Goal: Transaction & Acquisition: Book appointment/travel/reservation

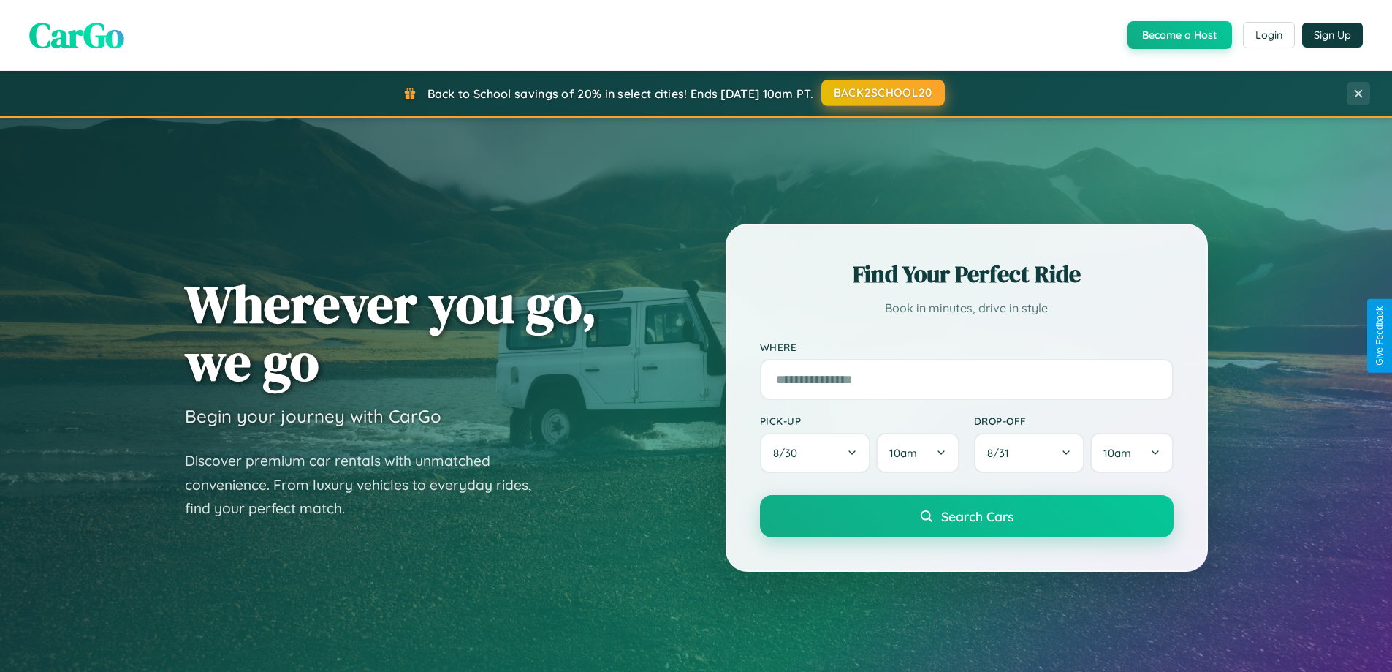
click at [882, 93] on button "BACK2SCHOOL20" at bounding box center [884, 93] width 124 height 26
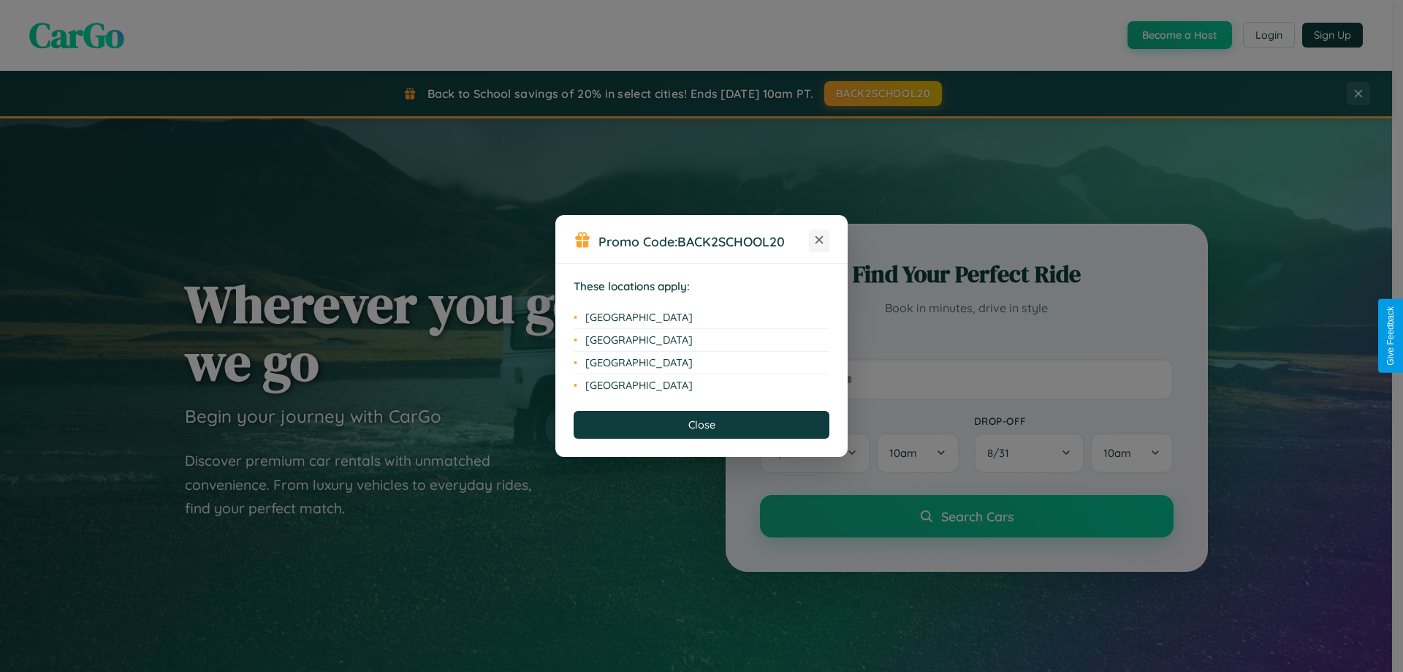
click at [819, 240] on icon at bounding box center [820, 240] width 8 height 8
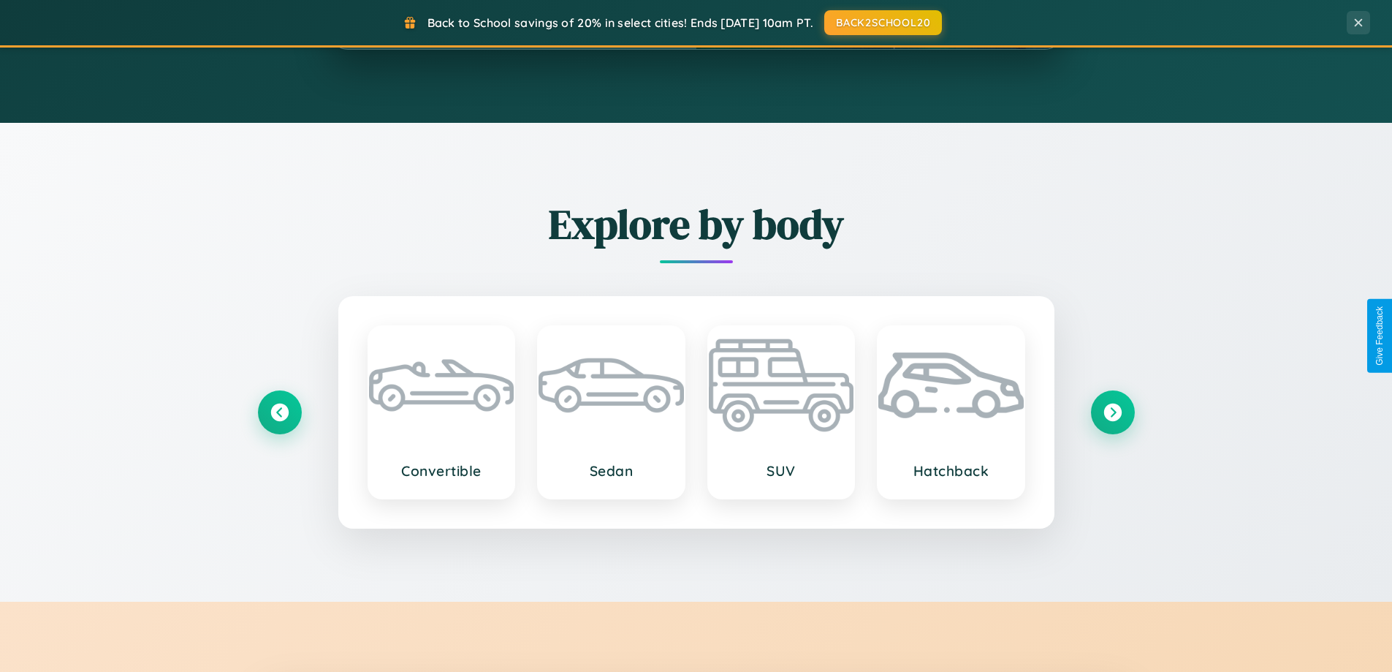
scroll to position [2813, 0]
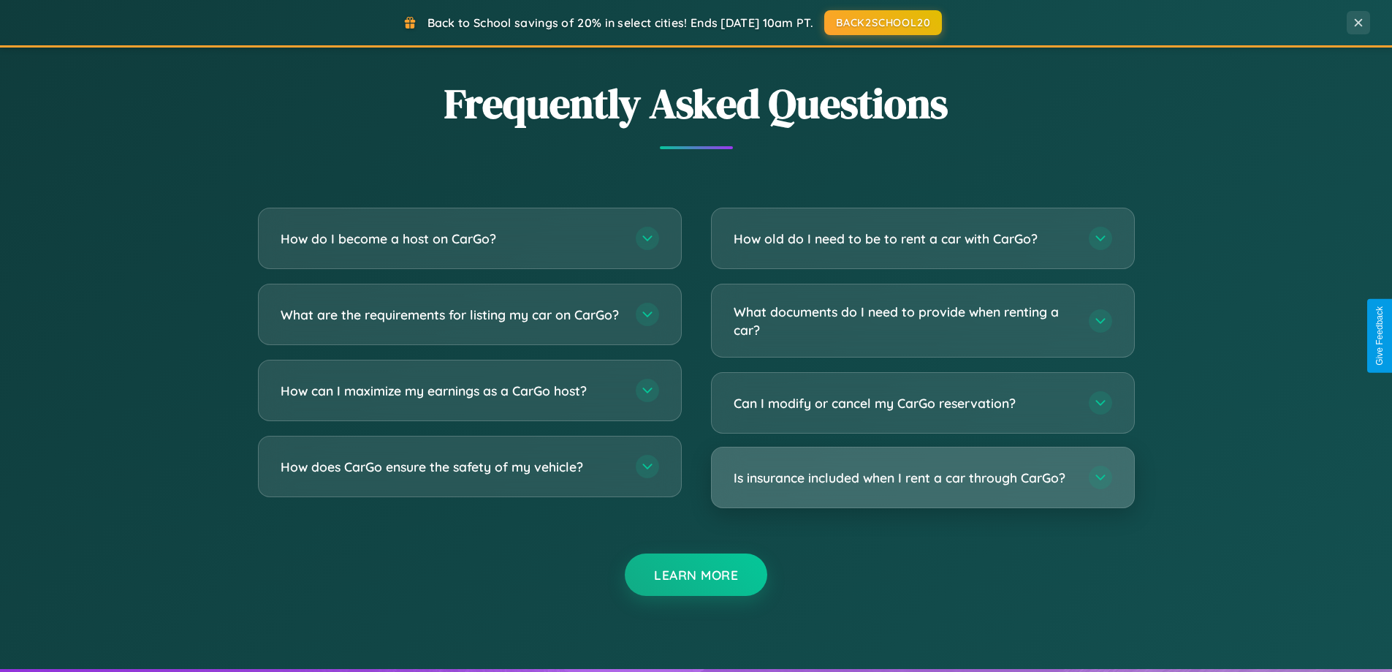
click at [922, 479] on h3 "Is insurance included when I rent a car through CarGo?" at bounding box center [904, 478] width 341 height 18
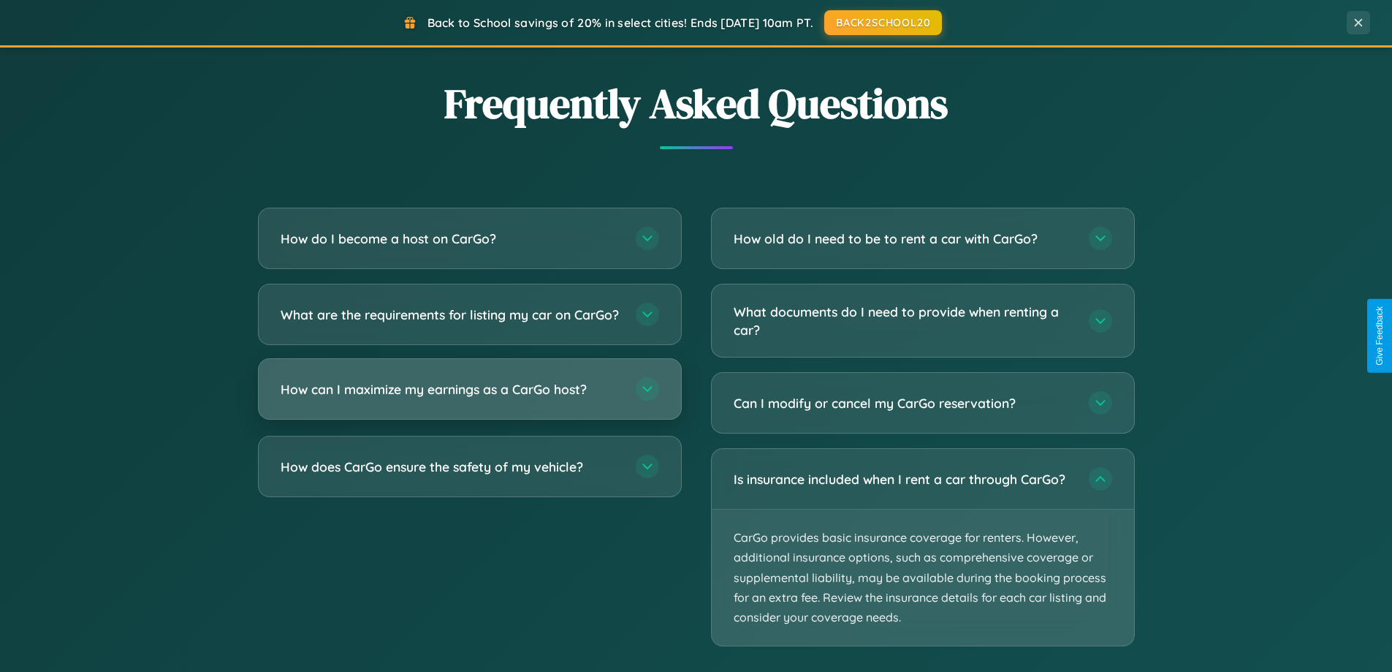
click at [469, 398] on h3 "How can I maximize my earnings as a CarGo host?" at bounding box center [451, 389] width 341 height 18
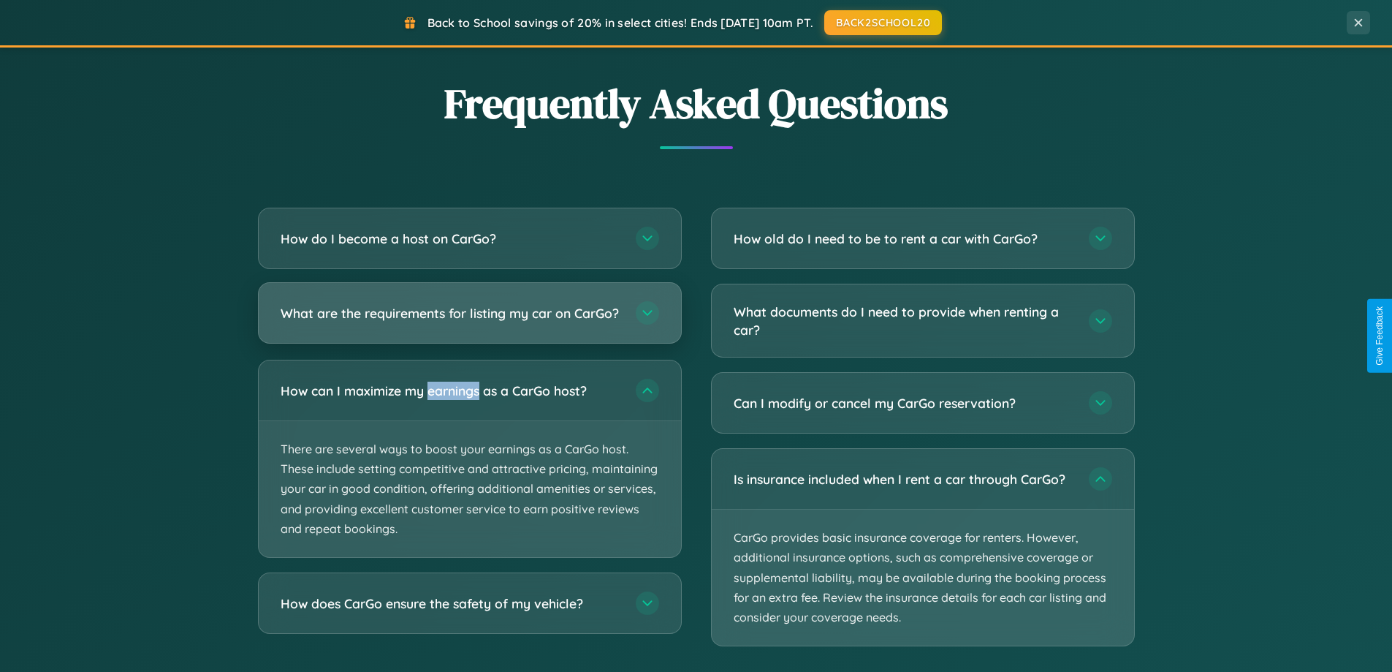
click at [469, 320] on h3 "What are the requirements for listing my car on CarGo?" at bounding box center [451, 313] width 341 height 18
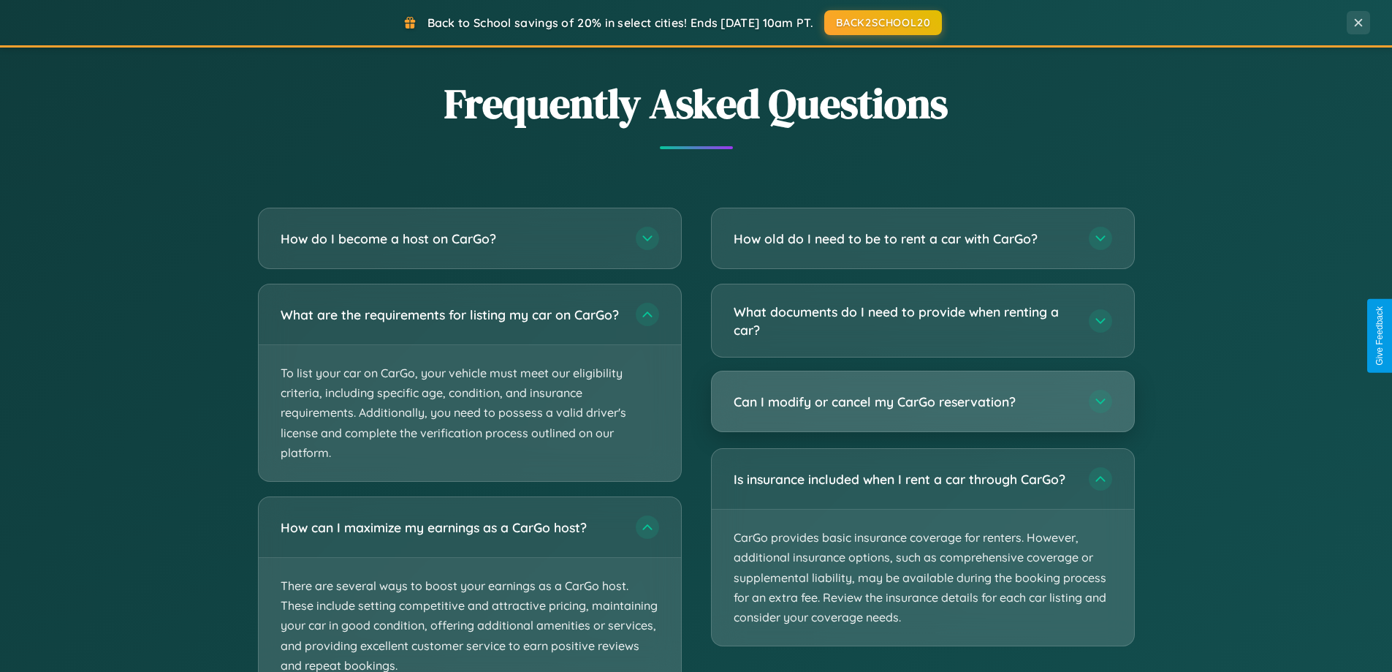
click at [922, 402] on h3 "Can I modify or cancel my CarGo reservation?" at bounding box center [904, 401] width 341 height 18
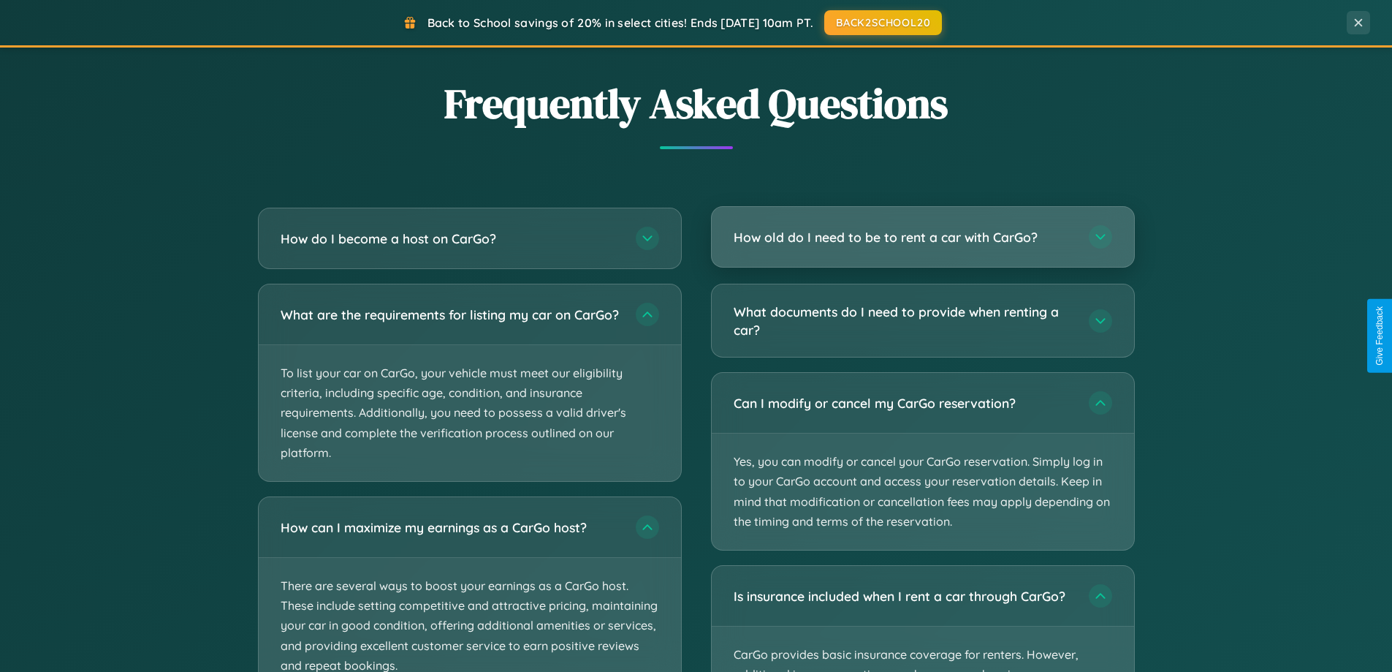
click at [922, 237] on h3 "How old do I need to be to rent a car with CarGo?" at bounding box center [904, 237] width 341 height 18
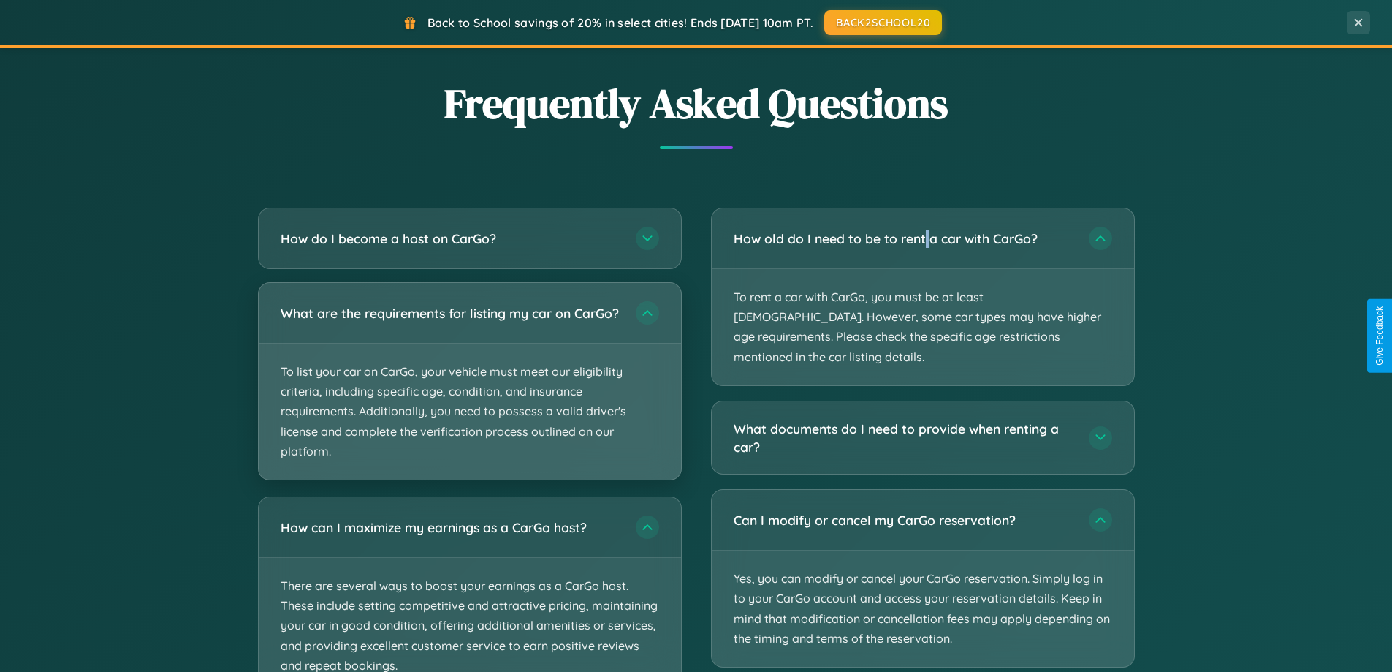
click at [469, 387] on p "To list your car on CarGo, your vehicle must meet our eligibility criteria, inc…" at bounding box center [470, 412] width 422 height 136
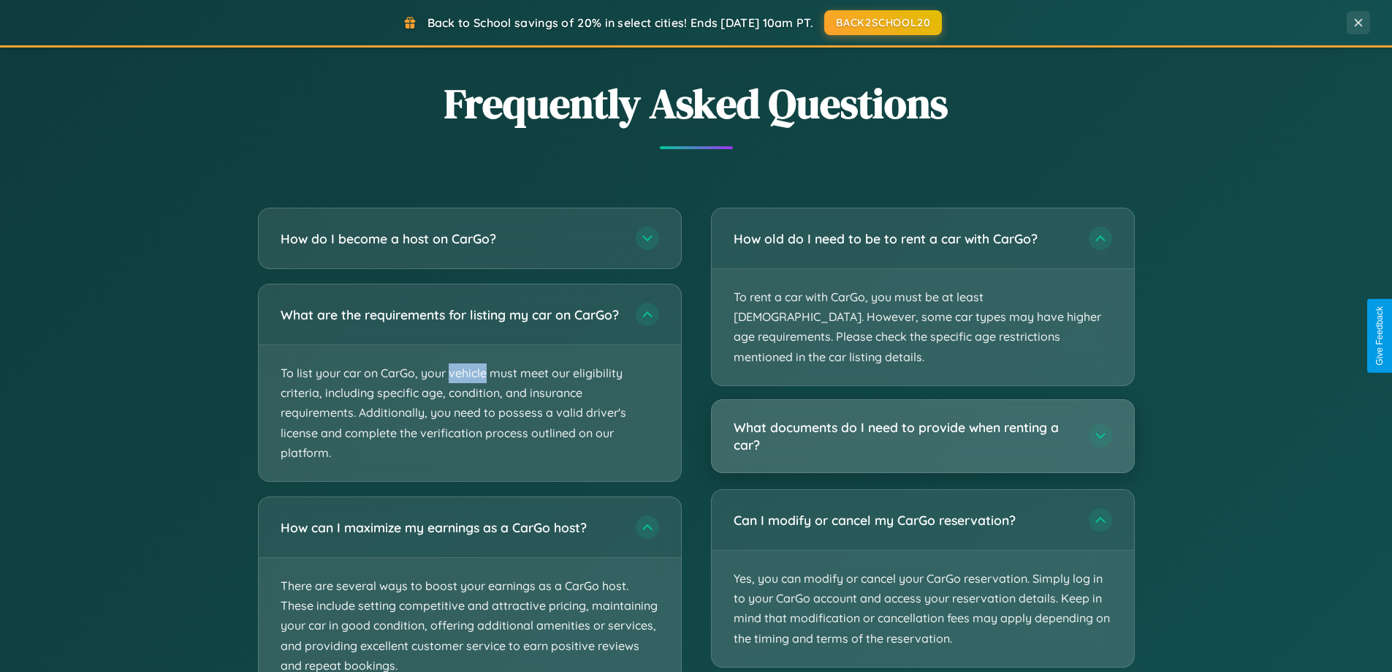
click at [922, 418] on h3 "What documents do I need to provide when renting a car?" at bounding box center [904, 436] width 341 height 36
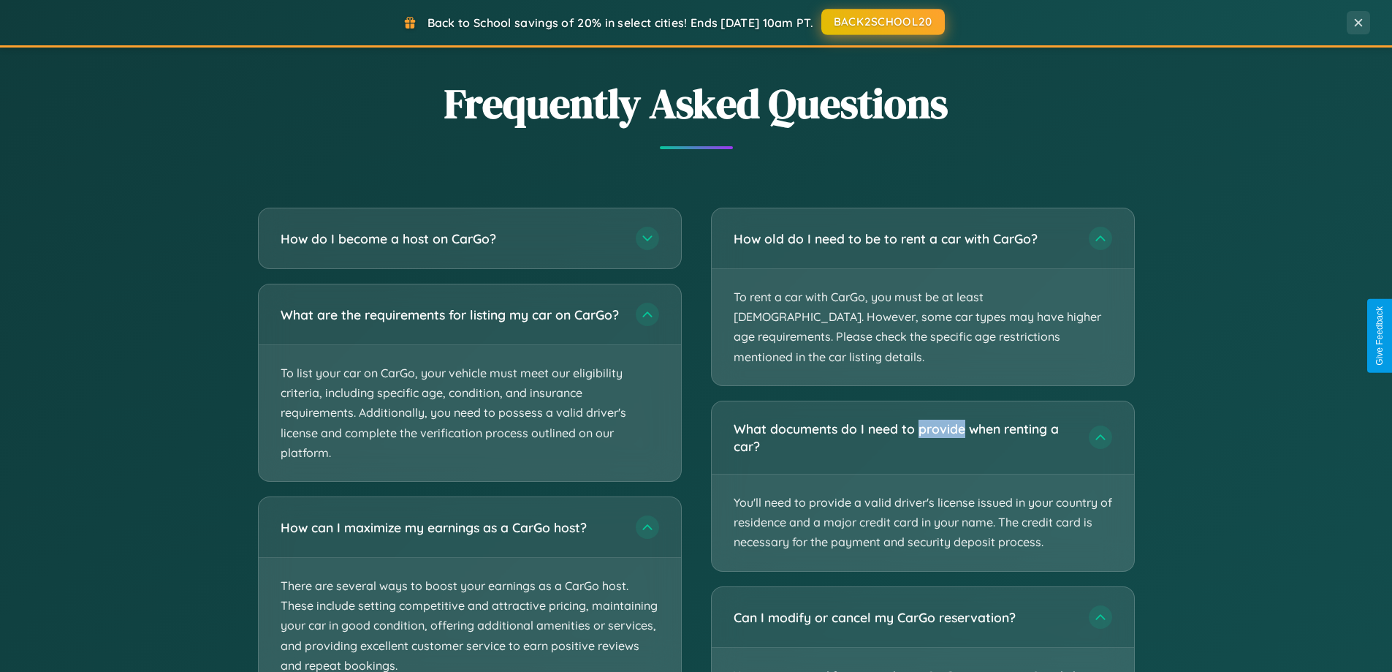
click at [882, 22] on button "BACK2SCHOOL20" at bounding box center [884, 22] width 124 height 26
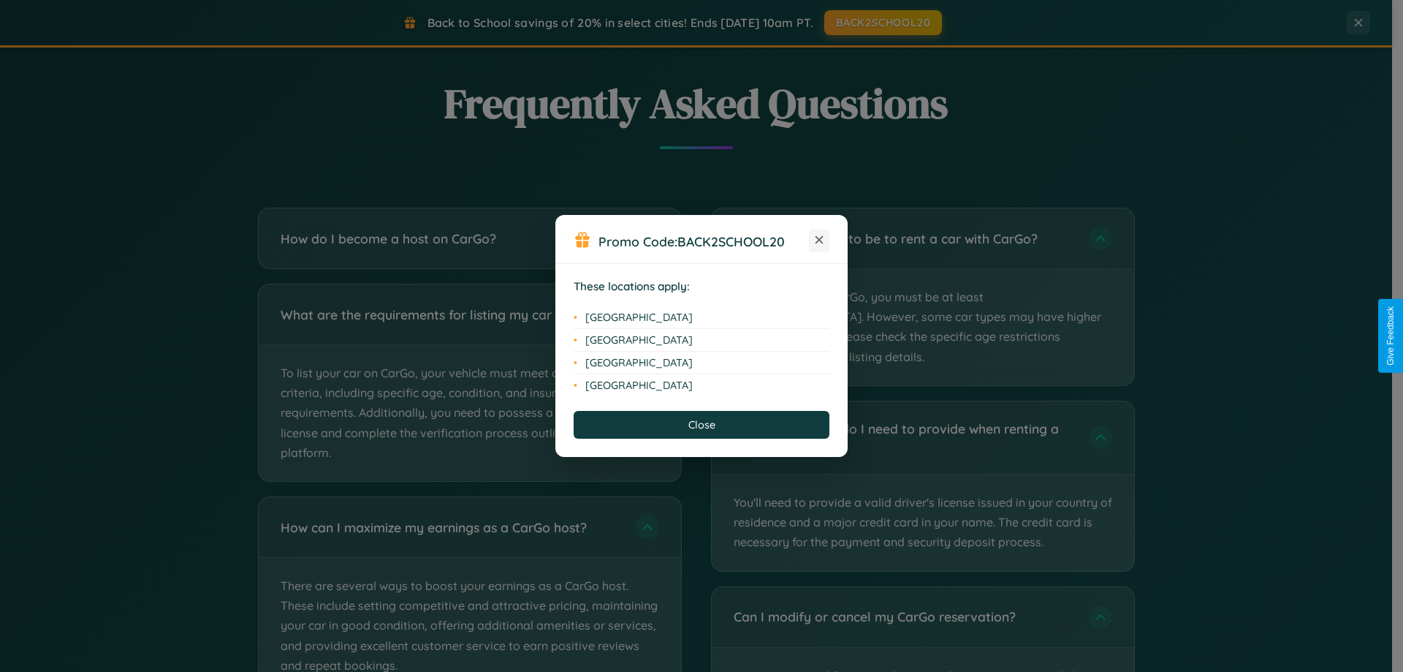
click at [819, 240] on icon at bounding box center [820, 240] width 8 height 8
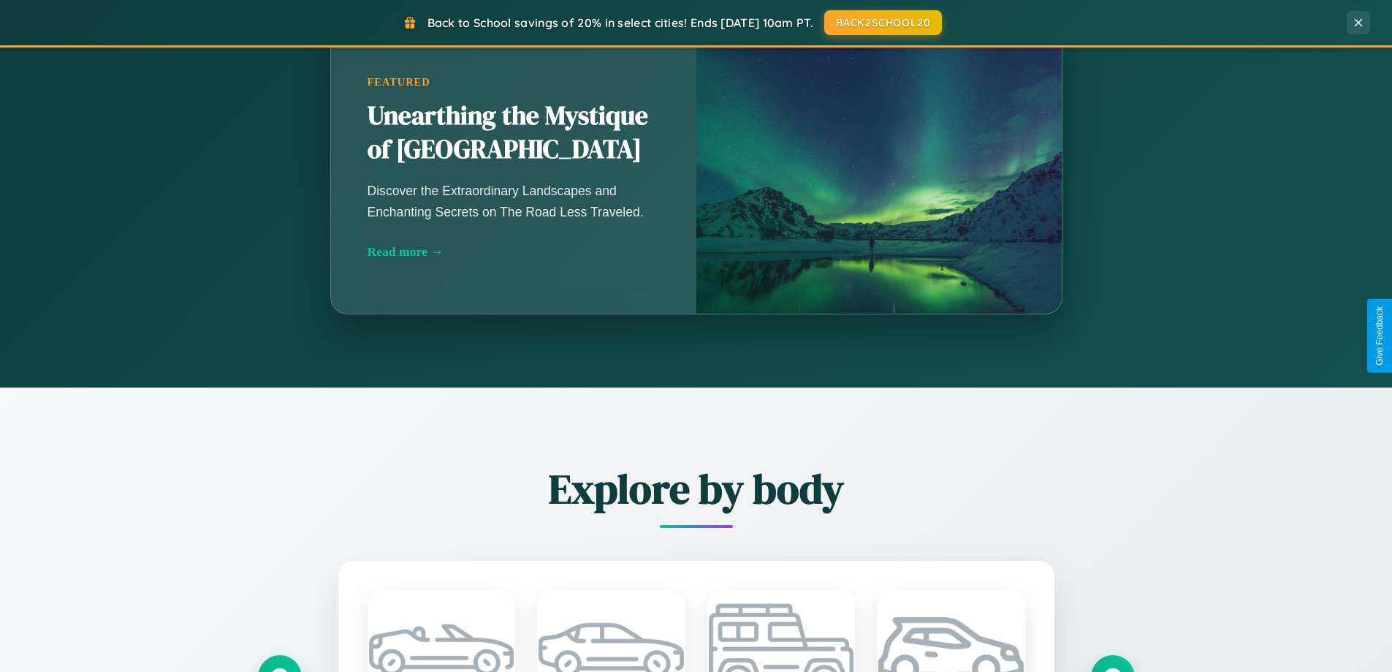
scroll to position [630, 0]
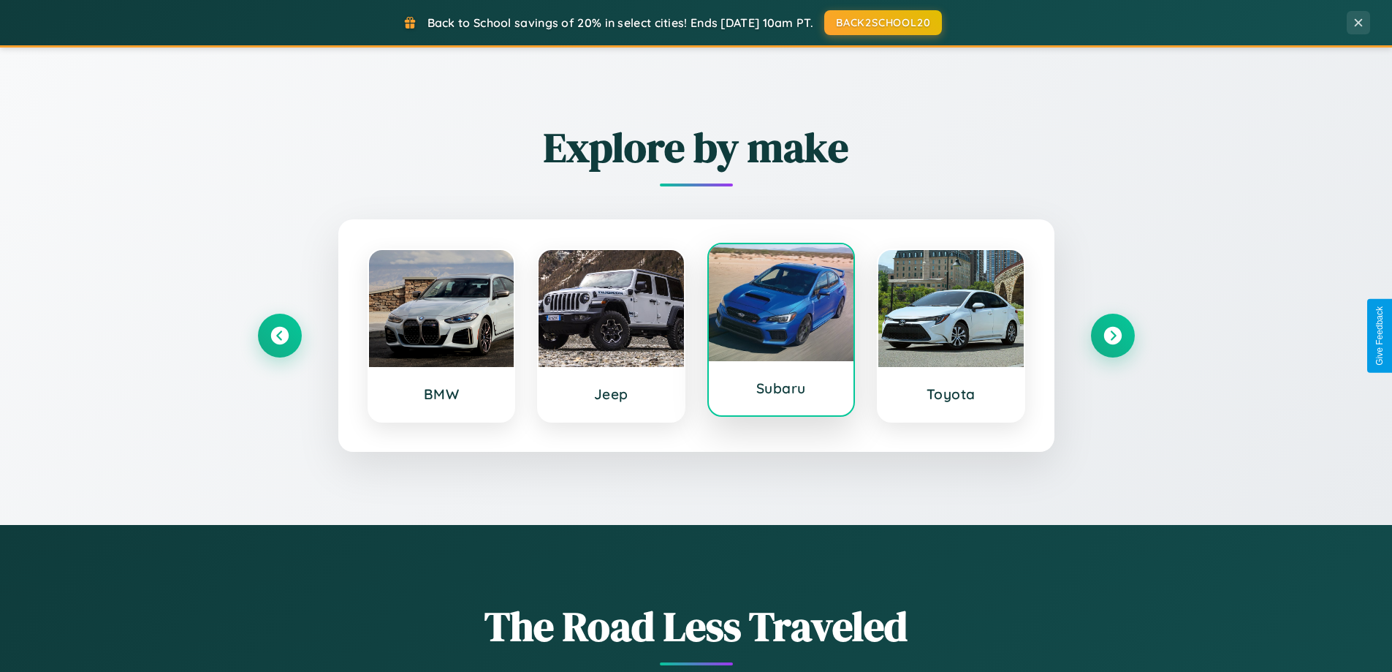
click at [781, 335] on div at bounding box center [781, 302] width 145 height 117
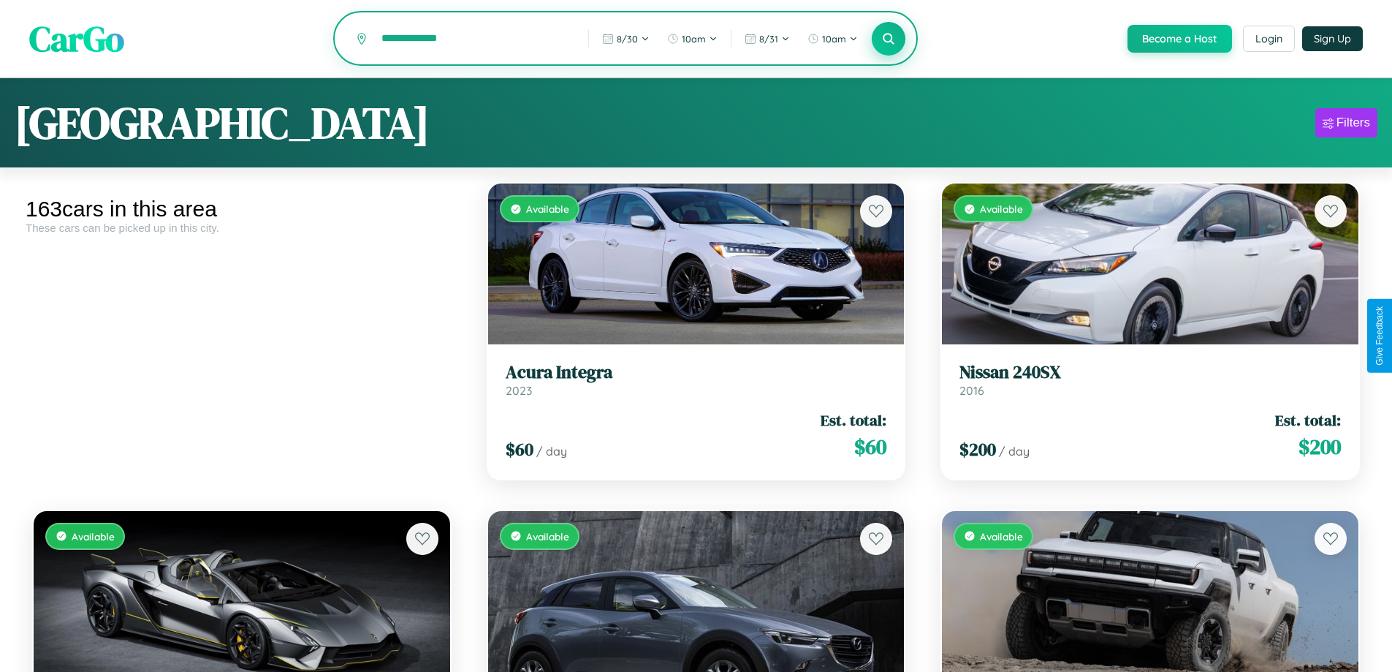
type input "**********"
click at [888, 39] on icon at bounding box center [889, 38] width 14 height 14
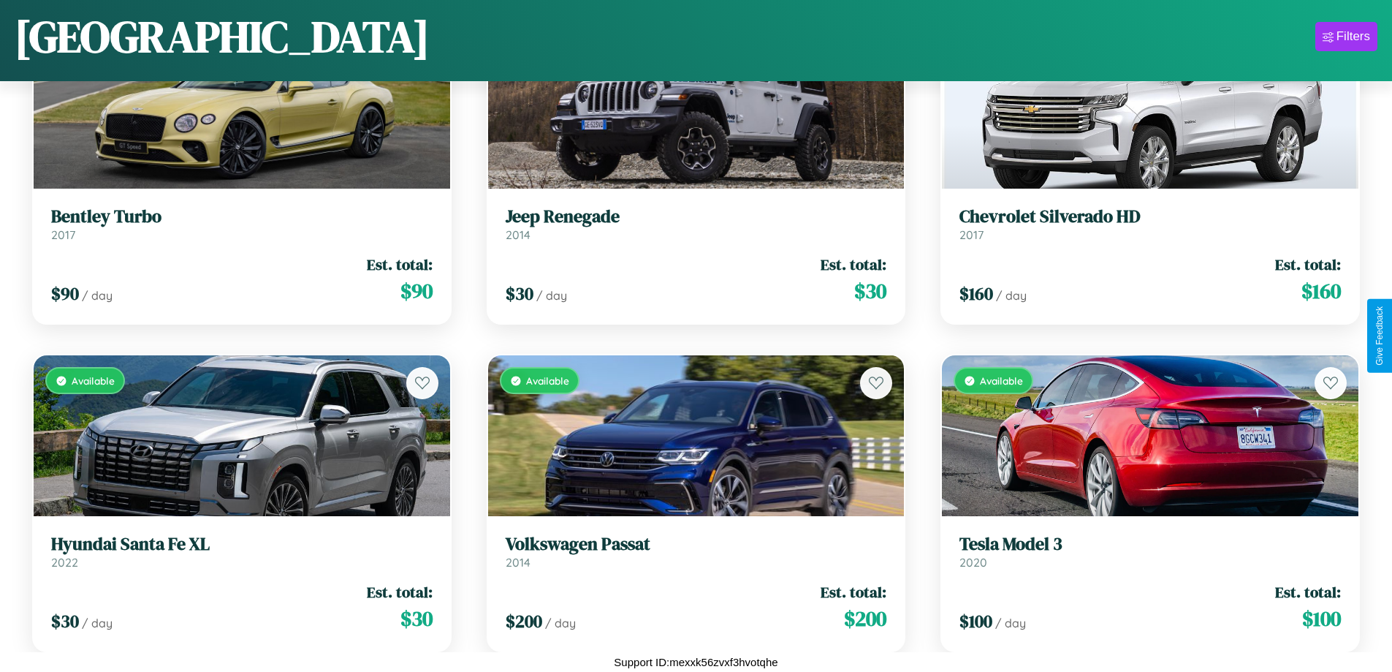
scroll to position [6424, 0]
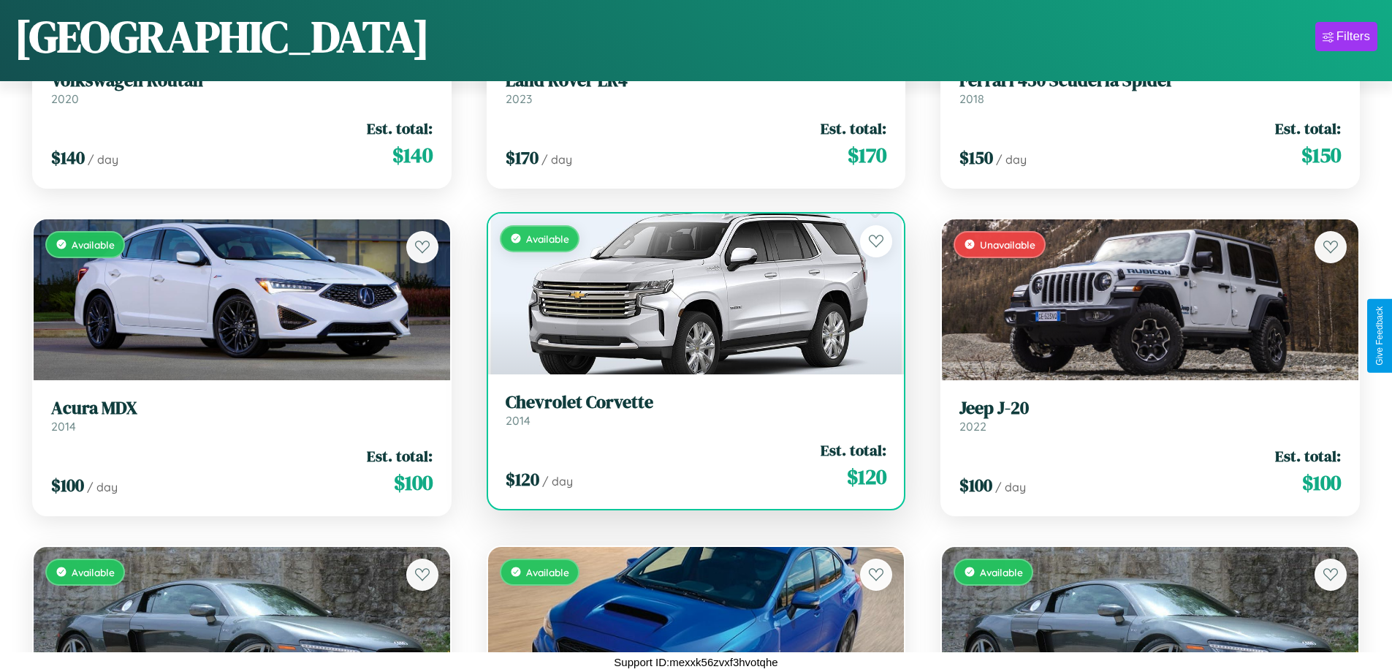
click at [690, 415] on link "Chevrolet Corvette 2014" at bounding box center [697, 410] width 382 height 36
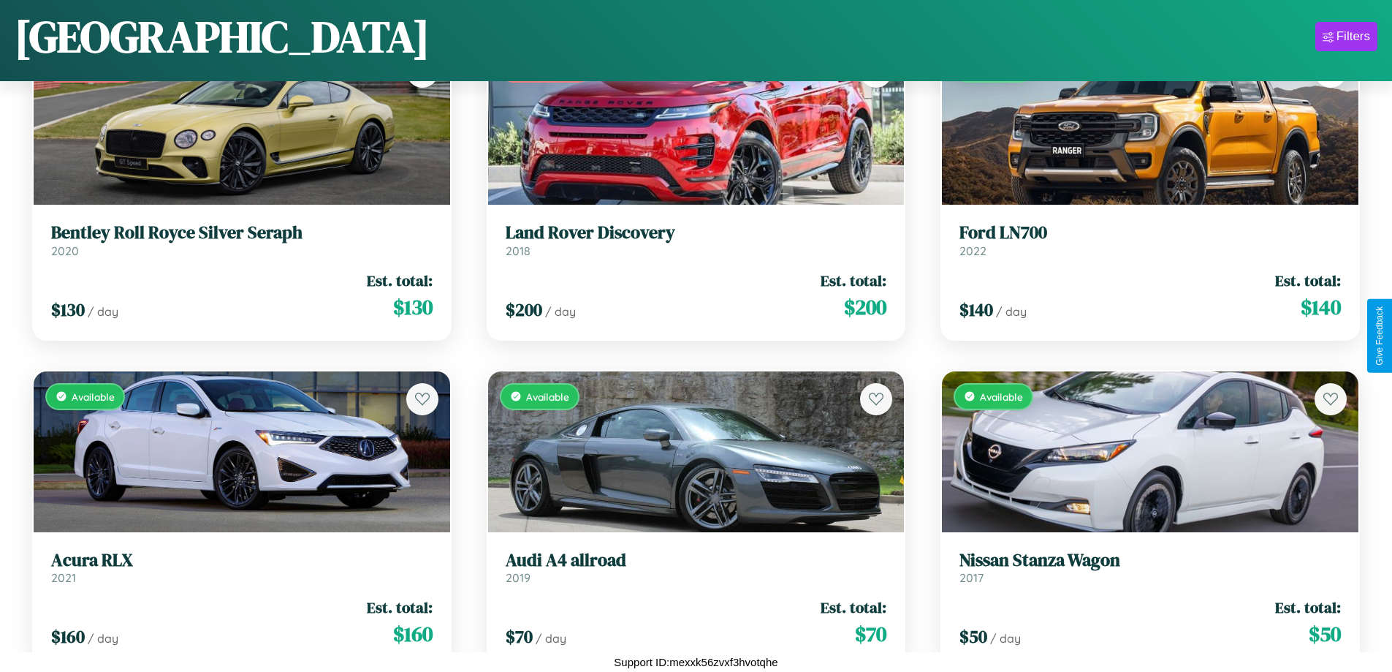
scroll to position [205, 0]
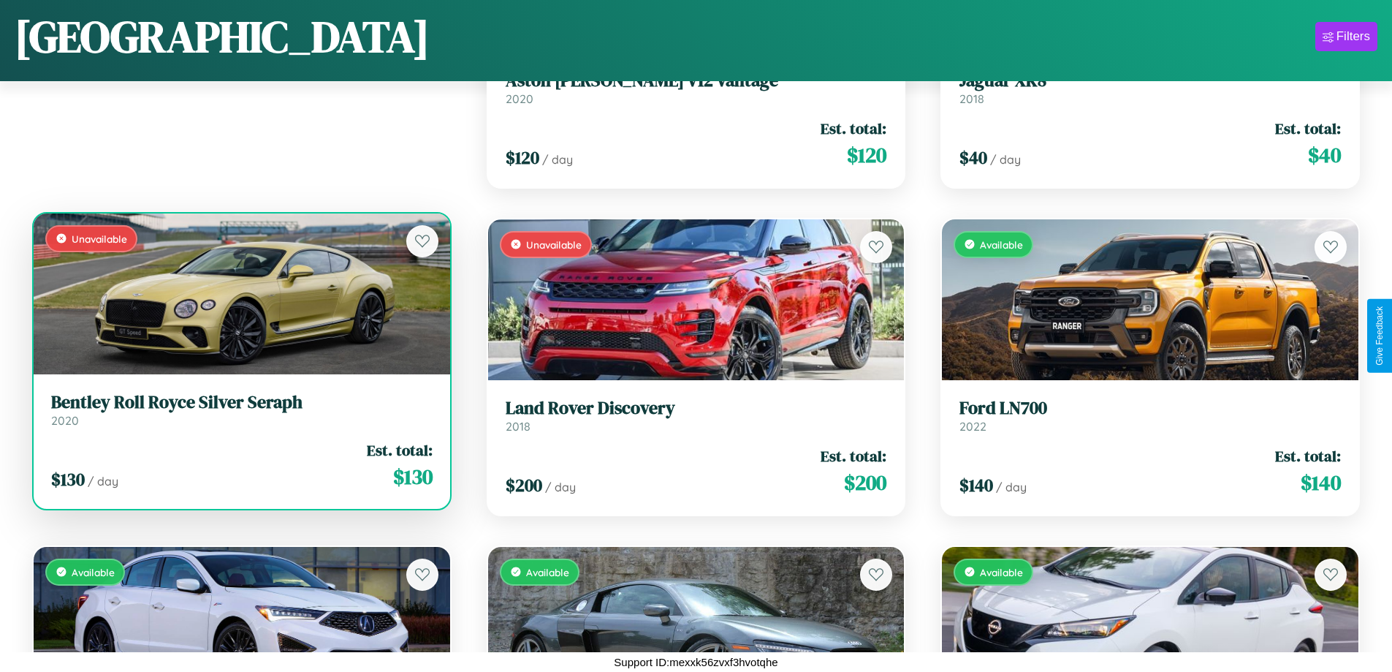
click at [240, 299] on div "Unavailable" at bounding box center [242, 293] width 417 height 161
click at [240, 293] on div "Unavailable" at bounding box center [242, 293] width 417 height 161
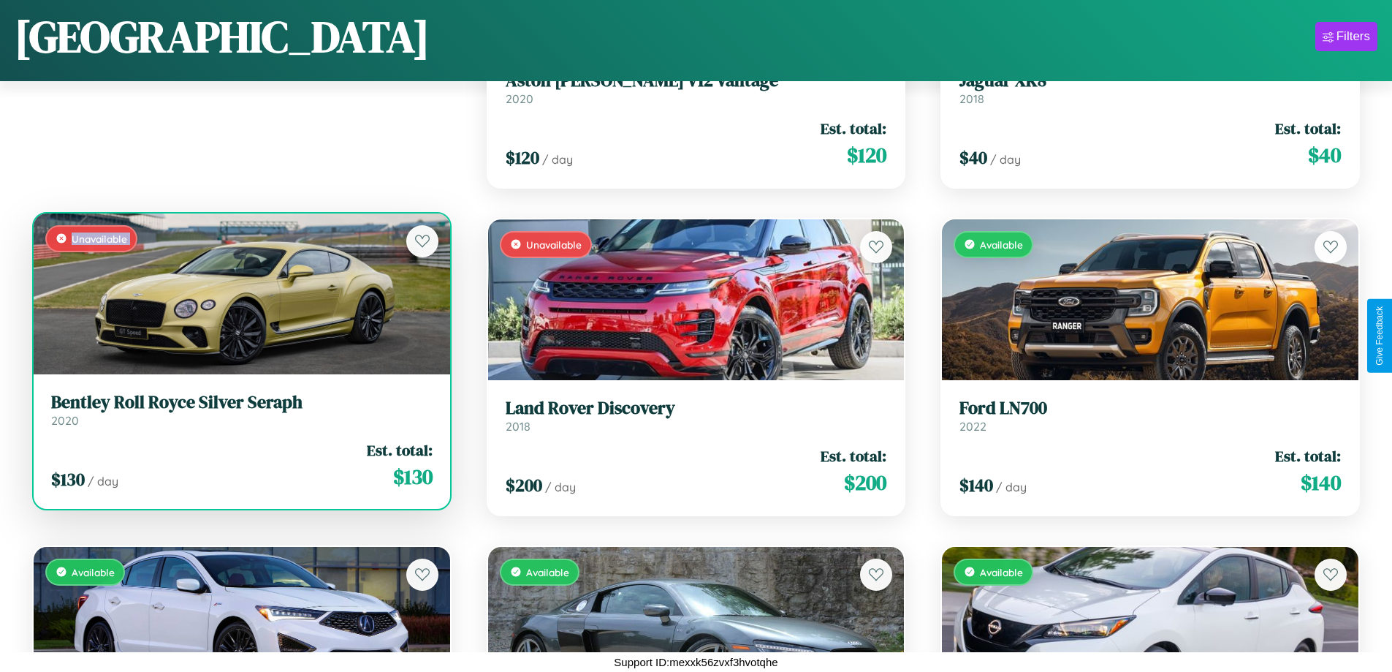
click at [240, 293] on div "Unavailable" at bounding box center [242, 293] width 417 height 161
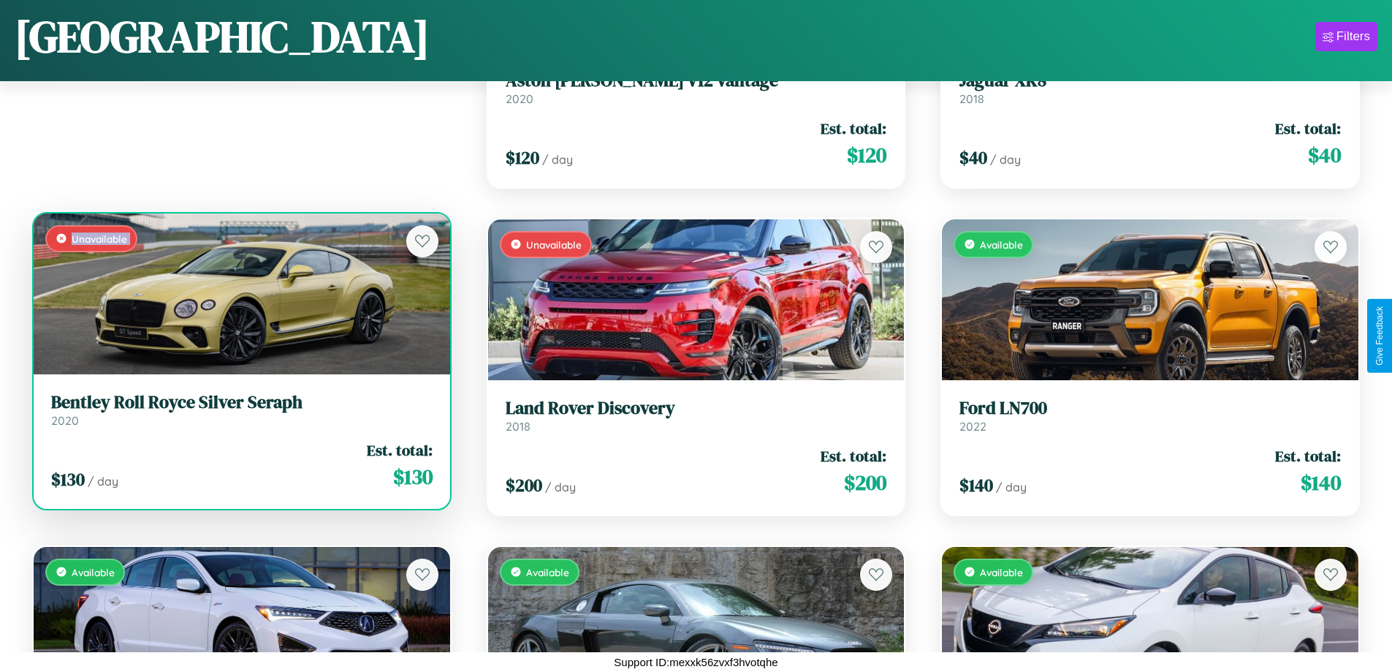
click at [240, 293] on div "Unavailable" at bounding box center [242, 293] width 417 height 161
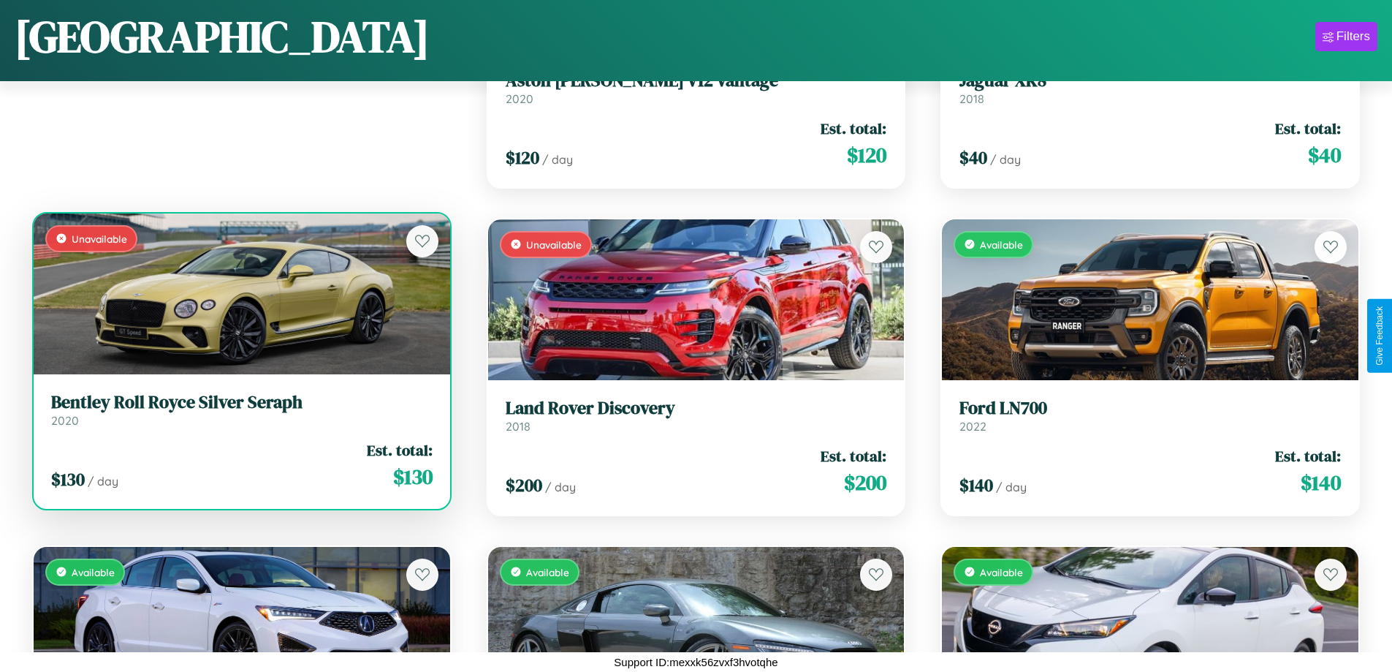
click at [240, 293] on div "Unavailable" at bounding box center [242, 293] width 417 height 161
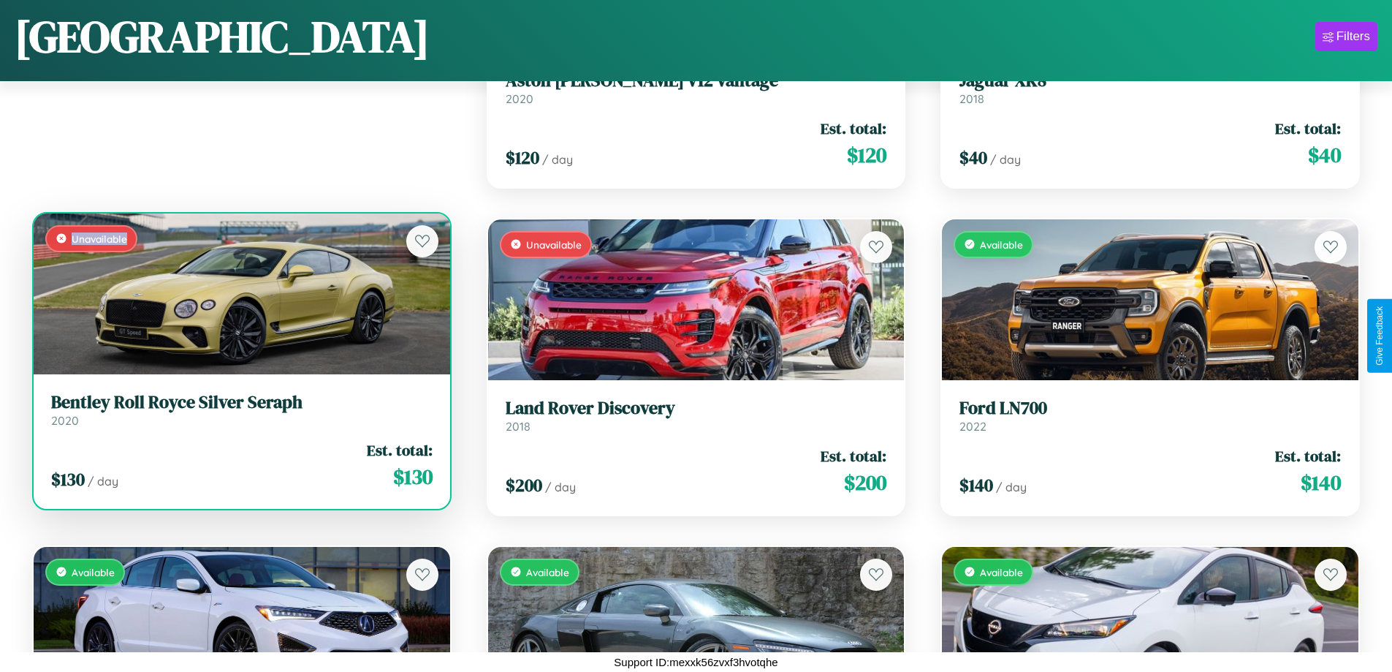
click at [240, 293] on div "Unavailable" at bounding box center [242, 293] width 417 height 161
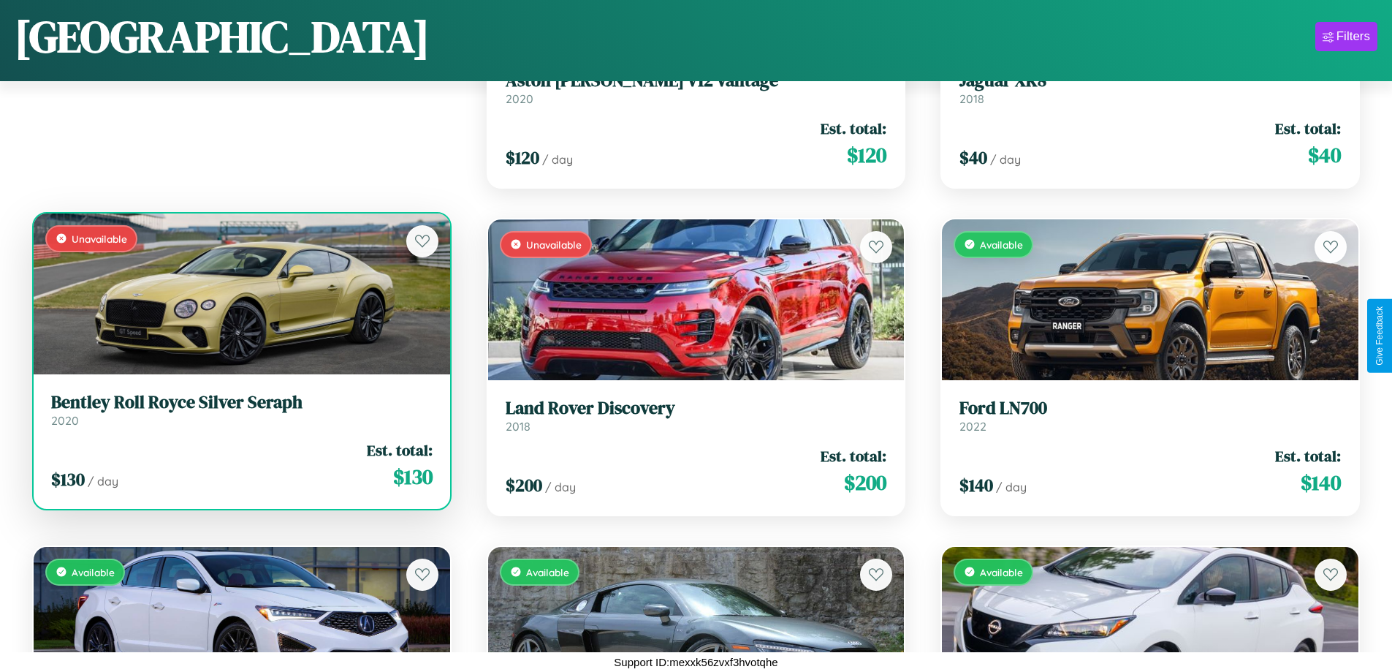
click at [240, 409] on h3 "Bentley Roll Royce Silver Seraph" at bounding box center [242, 402] width 382 height 21
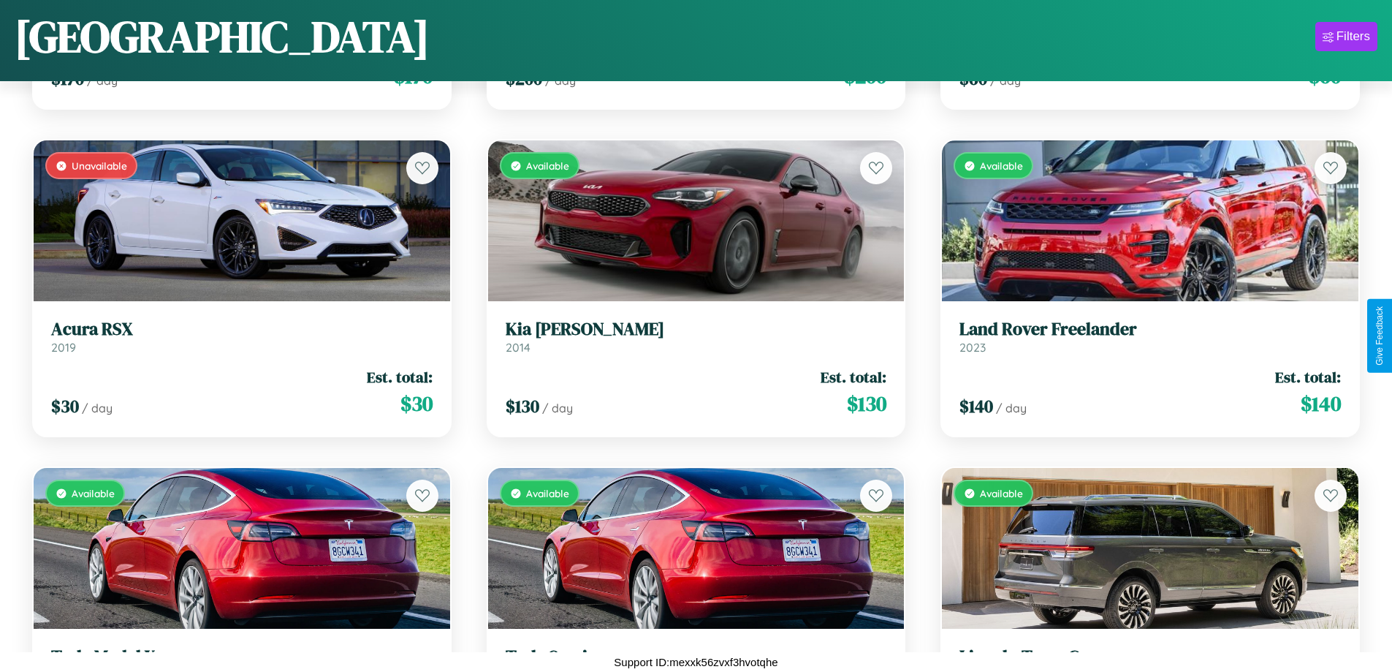
scroll to position [14279, 0]
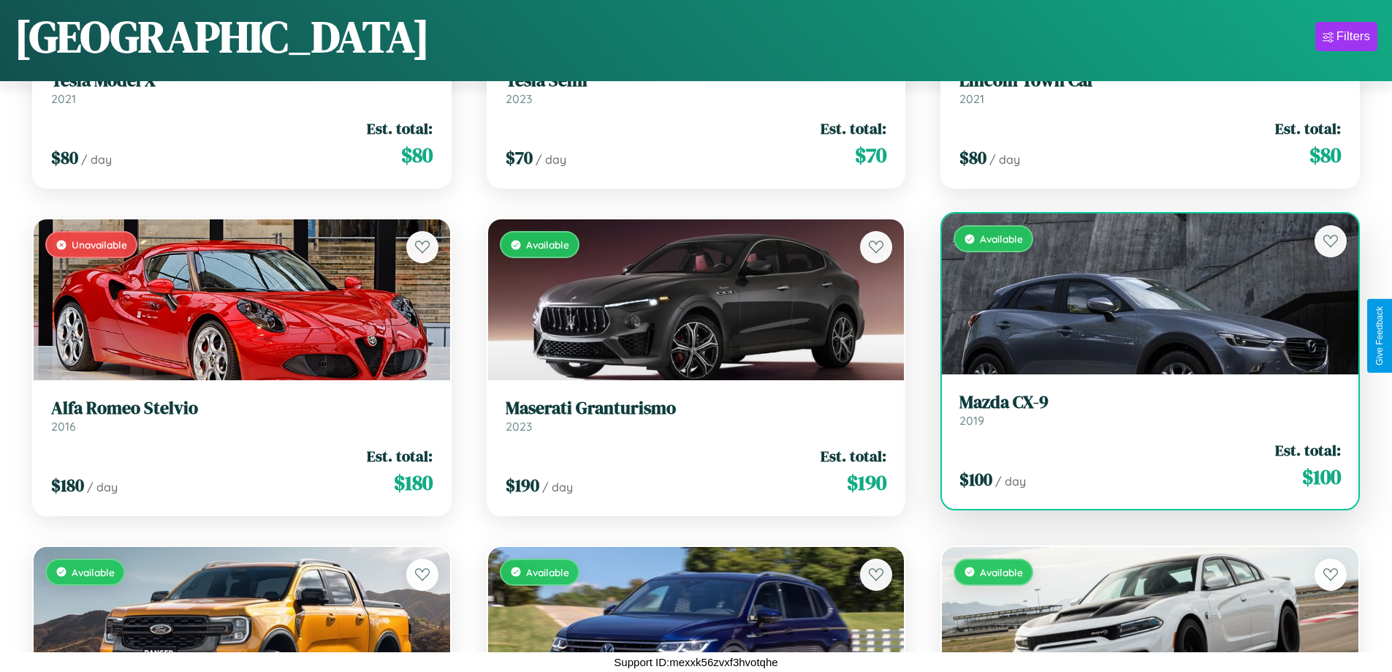
click at [1141, 414] on link "Mazda CX-9 2019" at bounding box center [1151, 410] width 382 height 36
